Goal: Check status: Check status

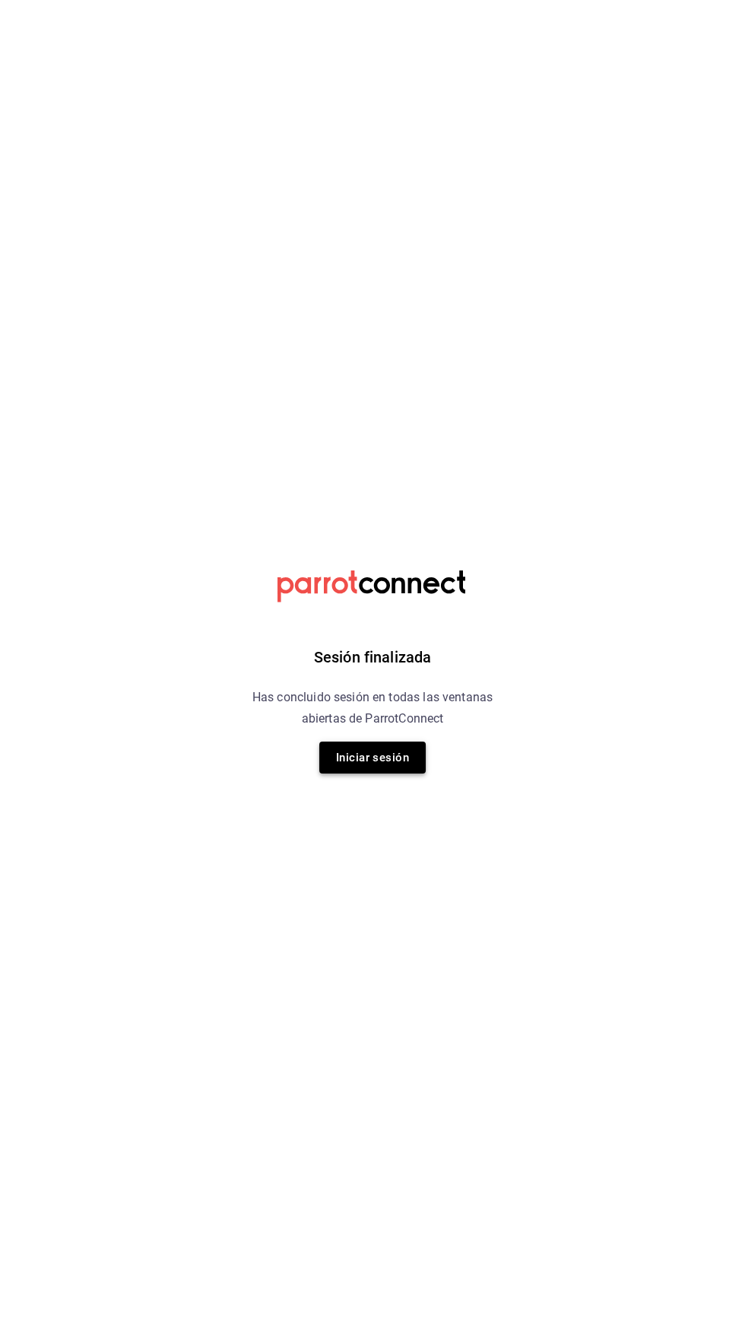
click at [389, 757] on button "Iniciar sesión" at bounding box center [372, 757] width 106 height 32
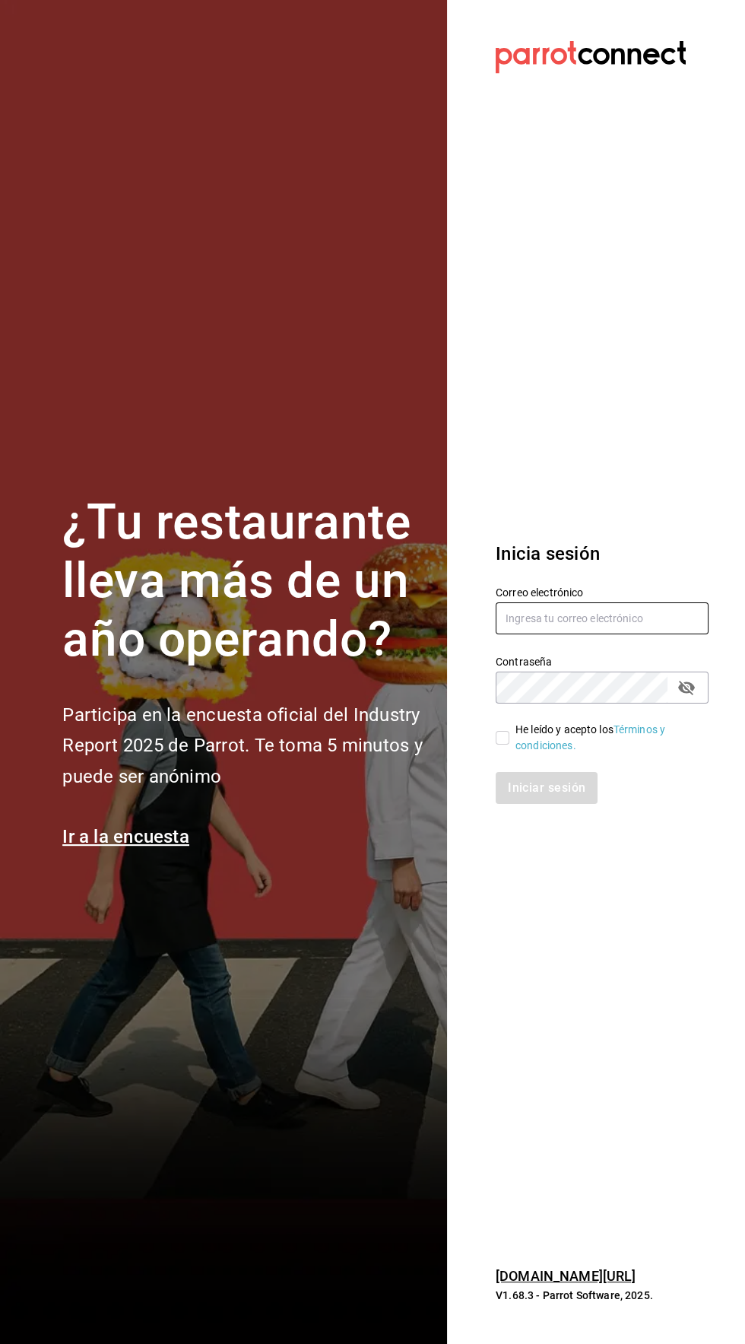
click at [590, 634] on input "text" at bounding box center [602, 618] width 213 height 32
type input "[EMAIL_ADDRESS][DOMAIN_NAME]"
click at [502, 744] on input "He leído y acepto los Términos y condiciones." at bounding box center [503, 738] width 14 height 14
checkbox input "true"
click at [541, 804] on button "Iniciar sesión" at bounding box center [547, 788] width 103 height 32
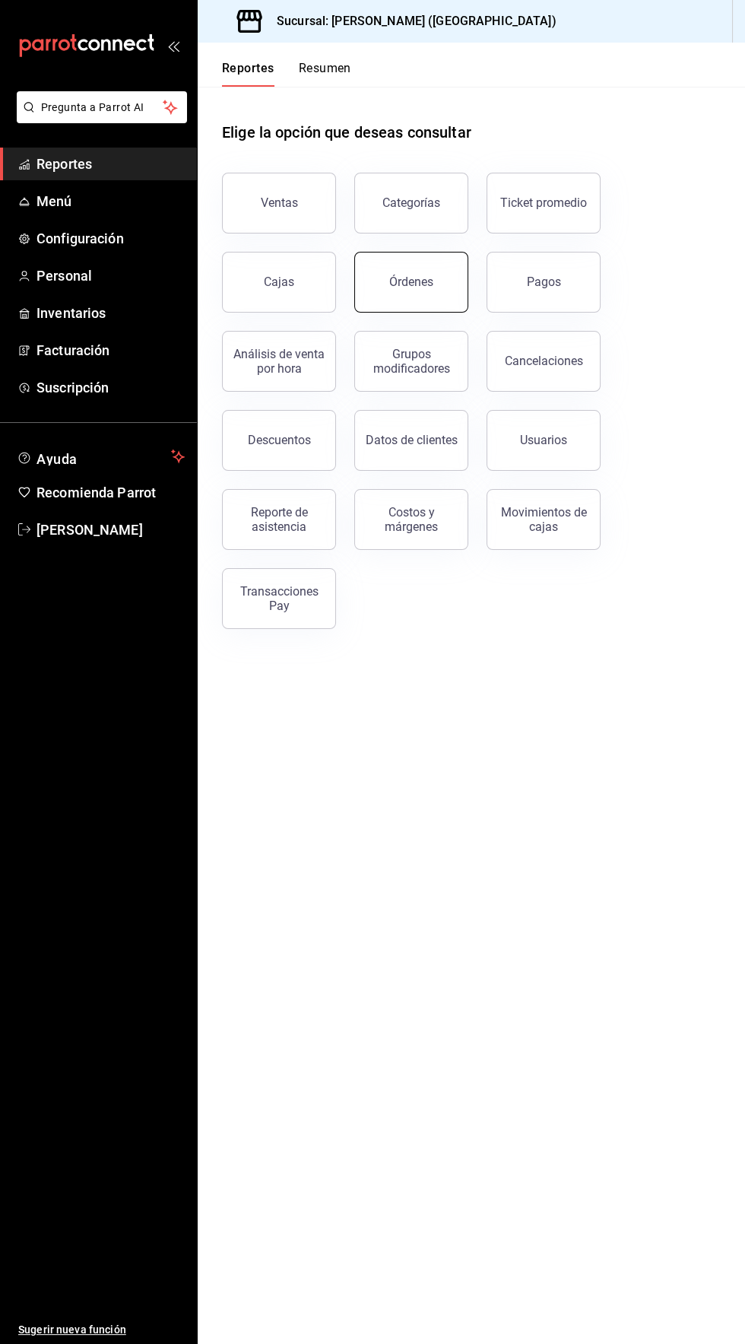
click at [411, 270] on button "Órdenes" at bounding box center [411, 282] width 114 height 61
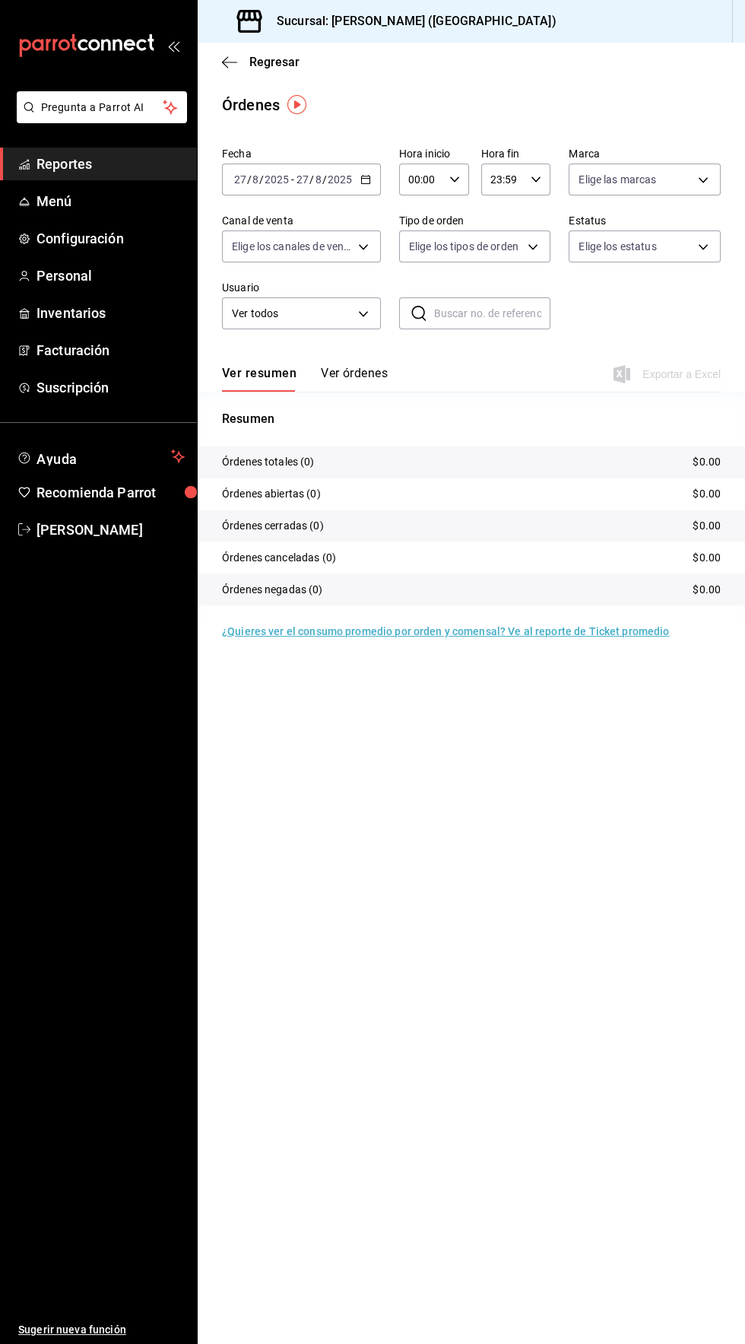
click at [364, 179] on icon "button" at bounding box center [365, 179] width 11 height 11
click at [300, 389] on span "Rango de fechas" at bounding box center [294, 397] width 118 height 16
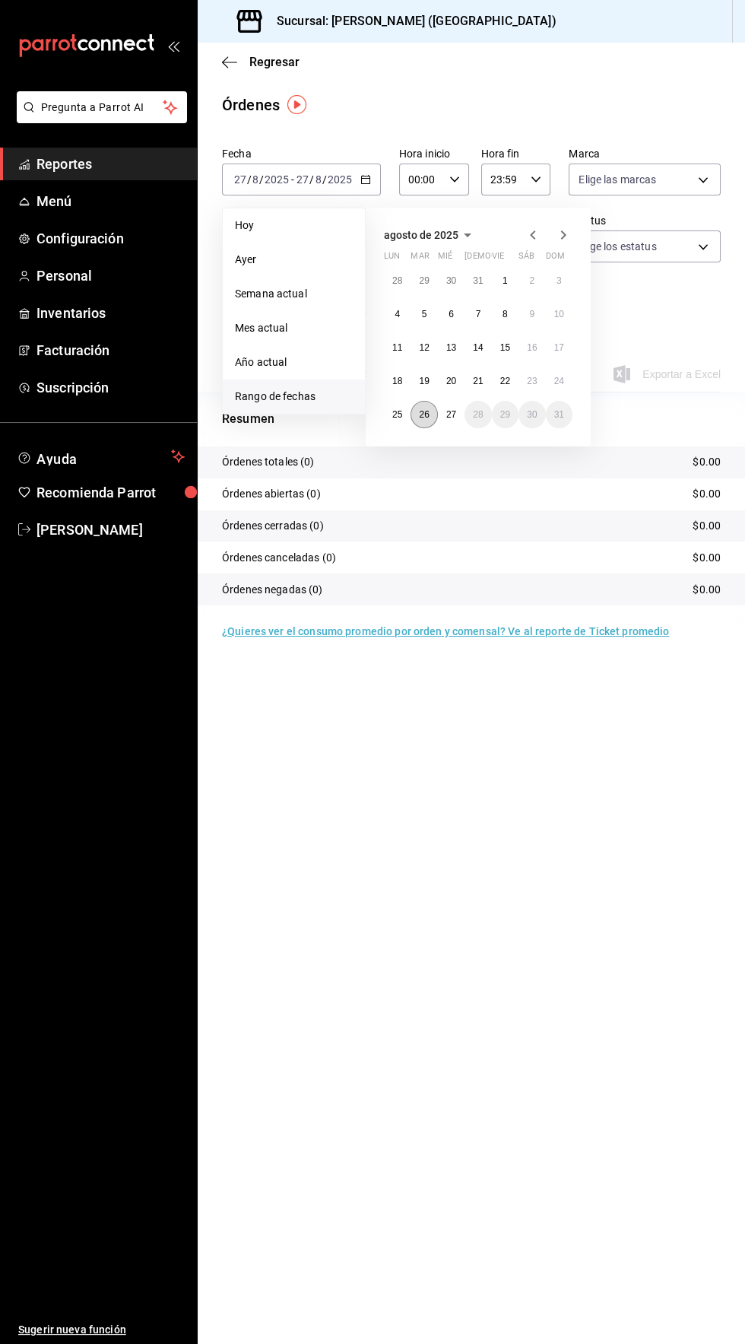
click at [420, 418] on abbr "26" at bounding box center [424, 414] width 10 height 11
click at [451, 414] on abbr "27" at bounding box center [451, 414] width 10 height 11
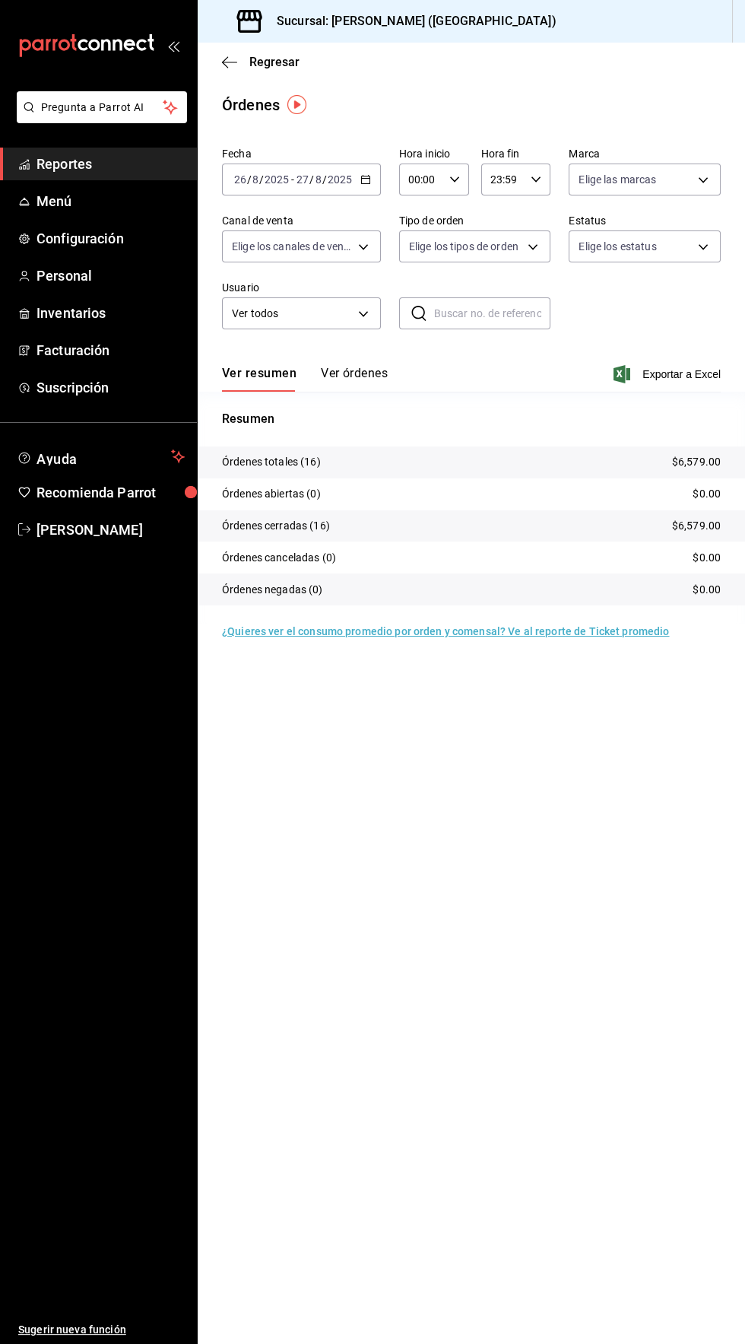
click at [453, 179] on icon "button" at bounding box center [454, 179] width 11 height 11
click at [418, 298] on span "04" at bounding box center [415, 293] width 11 height 12
type input "04:00"
click at [633, 73] on div at bounding box center [372, 672] width 745 height 1344
